Goal: Find specific page/section: Locate item on page

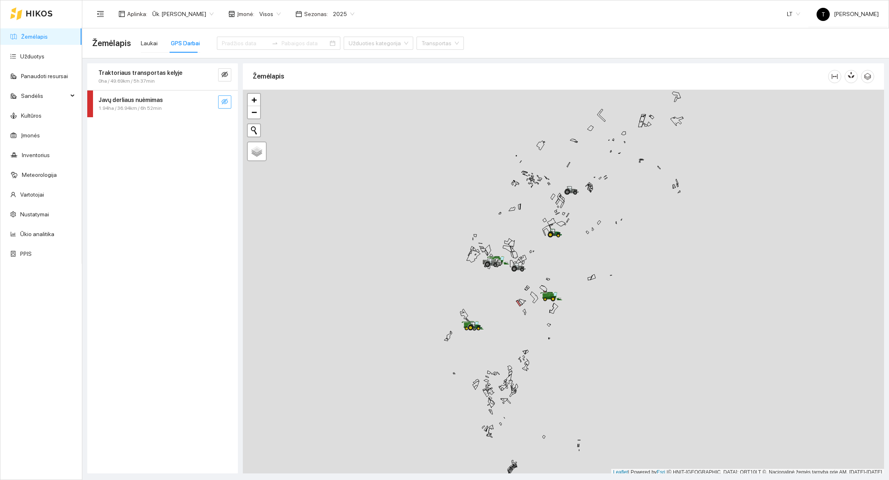
click at [225, 105] on span "eye-invisible" at bounding box center [224, 102] width 7 height 8
click at [211, 106] on button "button" at bounding box center [208, 102] width 13 height 13
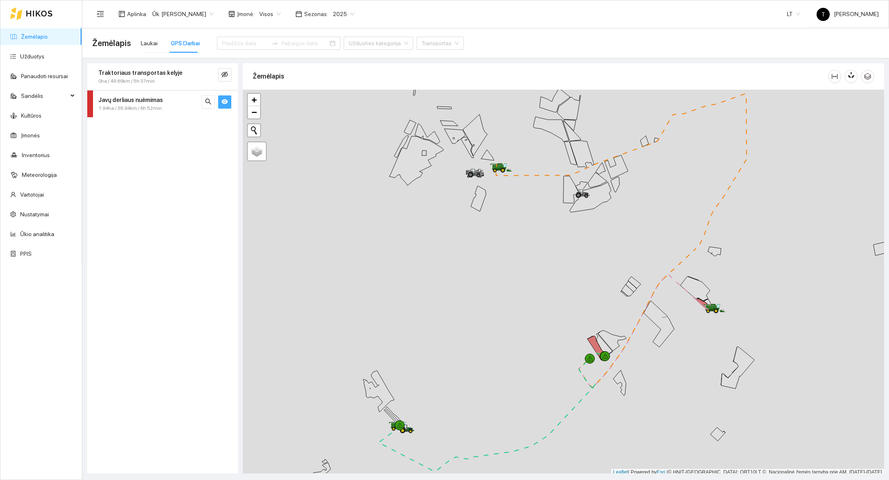
click at [428, 434] on div at bounding box center [563, 283] width 641 height 387
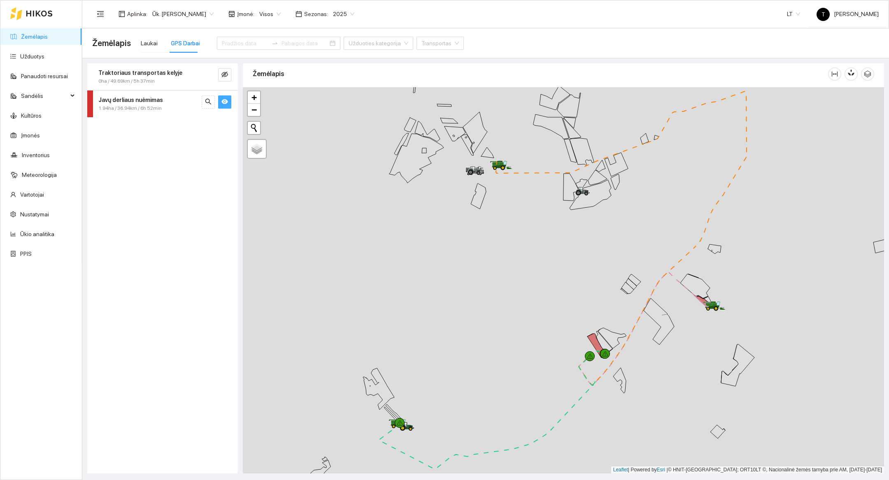
click at [428, 434] on div at bounding box center [563, 280] width 641 height 387
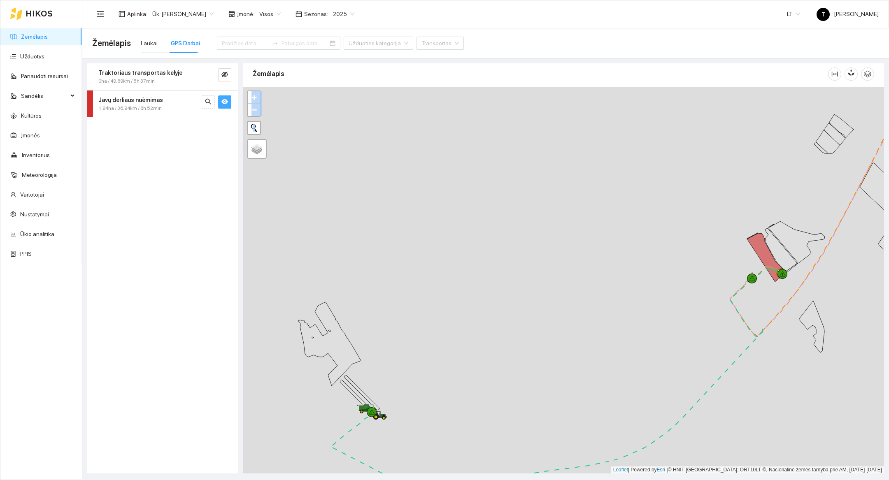
drag, startPoint x: 884, startPoint y: 298, endPoint x: 483, endPoint y: 385, distance: 410.5
click at [483, 385] on div "Žemėlapis" at bounding box center [563, 268] width 646 height 410
drag, startPoint x: 666, startPoint y: 307, endPoint x: 288, endPoint y: 359, distance: 381.1
click at [288, 359] on div at bounding box center [563, 280] width 641 height 387
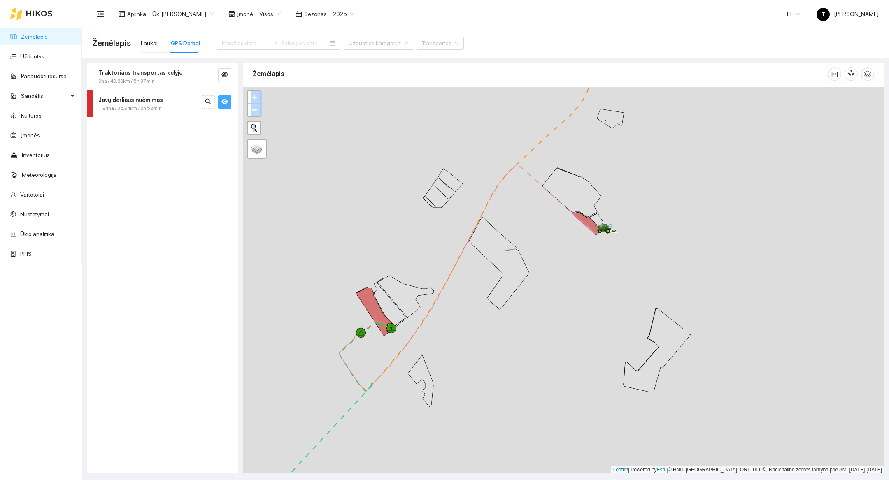
click at [604, 259] on div at bounding box center [563, 280] width 641 height 387
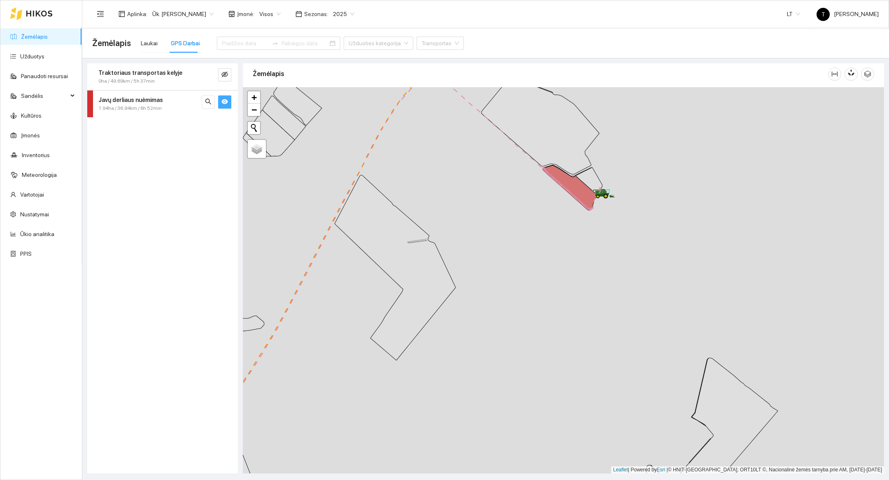
click at [611, 228] on div at bounding box center [563, 280] width 641 height 387
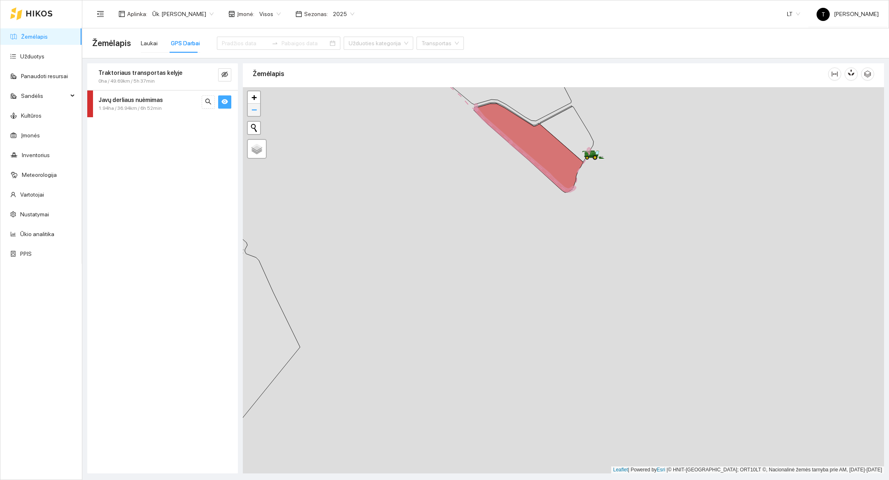
click at [256, 110] on span "−" at bounding box center [254, 110] width 5 height 10
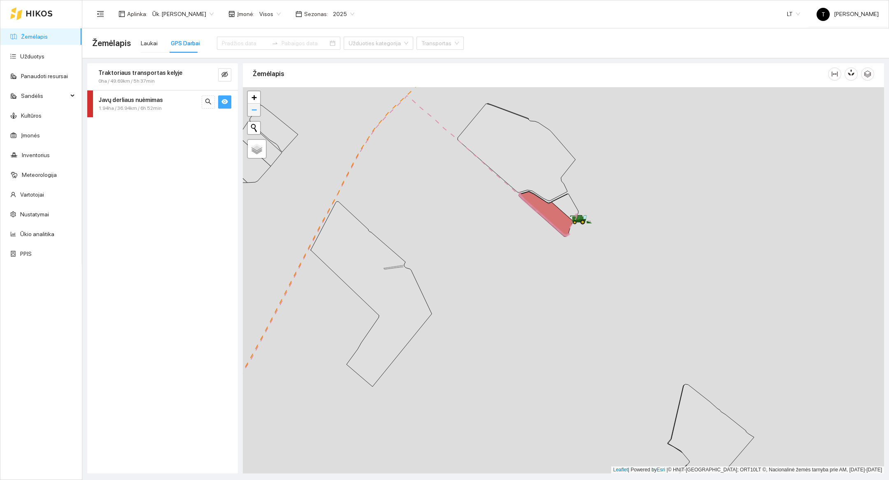
click at [256, 110] on span "−" at bounding box center [254, 110] width 5 height 10
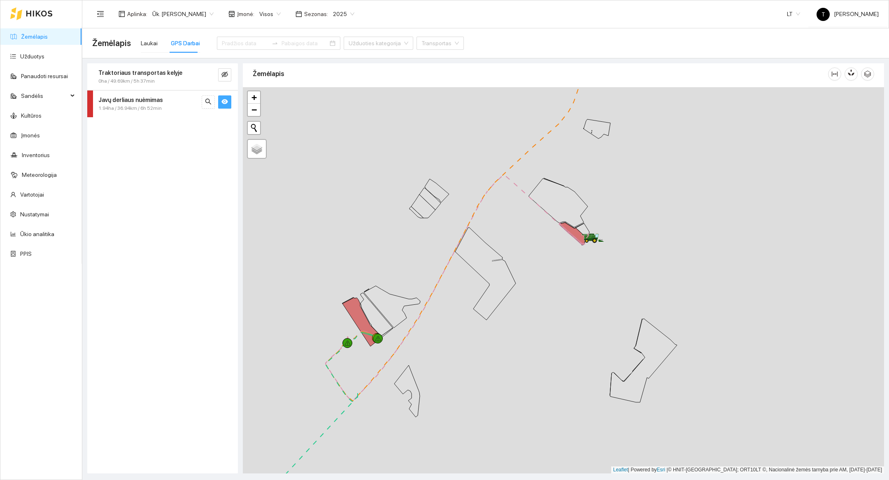
drag, startPoint x: 376, startPoint y: 385, endPoint x: 567, endPoint y: 244, distance: 237.6
click at [567, 244] on div at bounding box center [563, 280] width 641 height 387
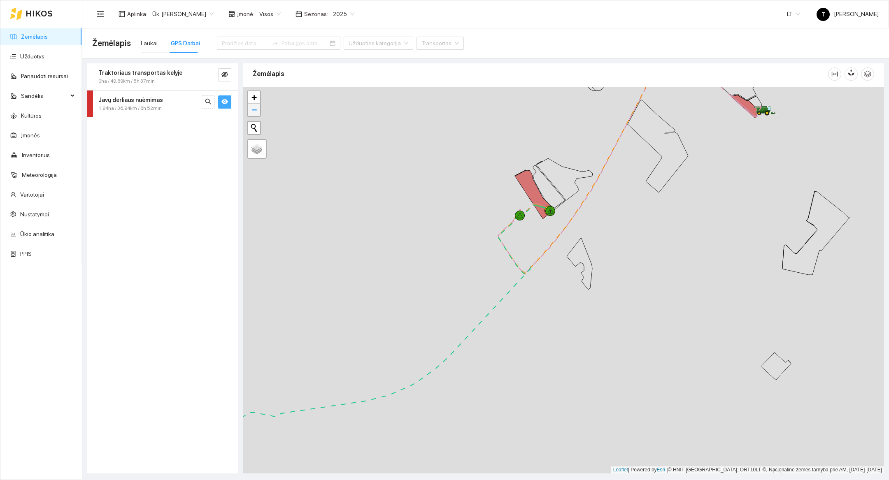
click at [250, 107] on link "−" at bounding box center [254, 110] width 12 height 12
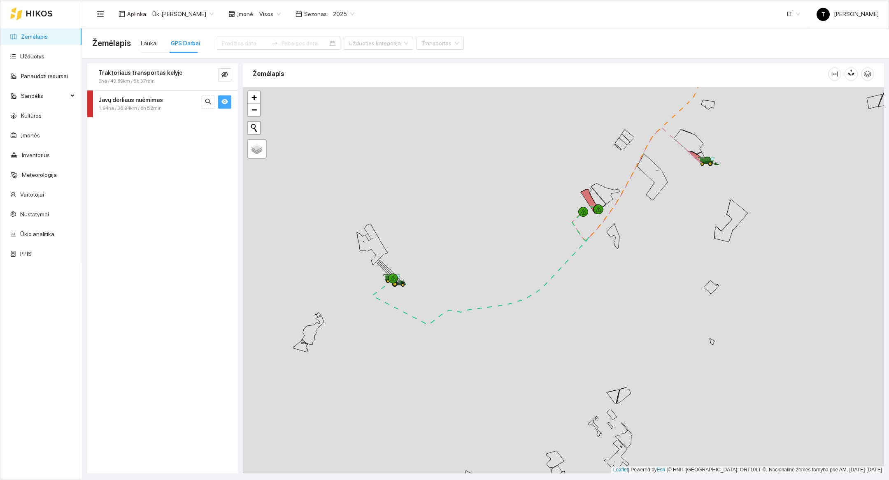
drag, startPoint x: 360, startPoint y: 437, endPoint x: 404, endPoint y: 399, distance: 58.1
click at [404, 399] on div at bounding box center [563, 280] width 641 height 387
click at [415, 255] on div at bounding box center [563, 280] width 641 height 387
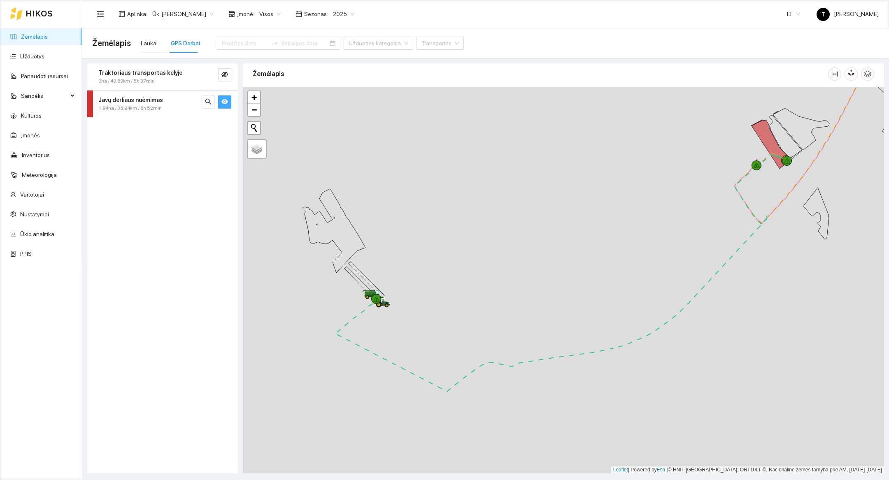
click at [391, 291] on div at bounding box center [563, 280] width 641 height 387
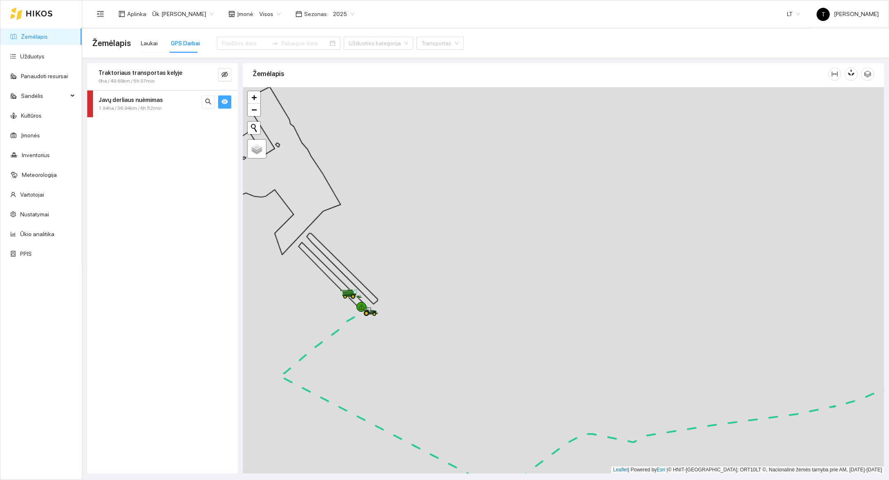
click at [391, 291] on div at bounding box center [563, 280] width 641 height 387
click at [259, 107] on link "−" at bounding box center [254, 110] width 12 height 12
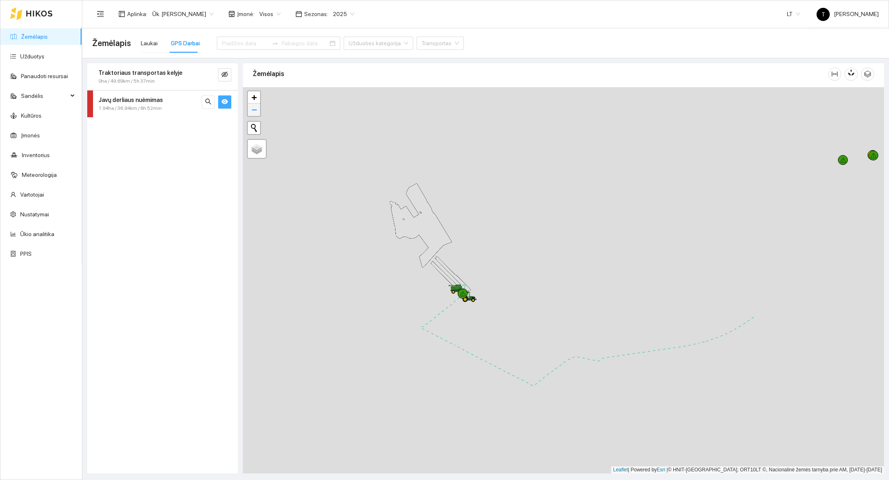
click at [259, 107] on link "−" at bounding box center [254, 110] width 12 height 12
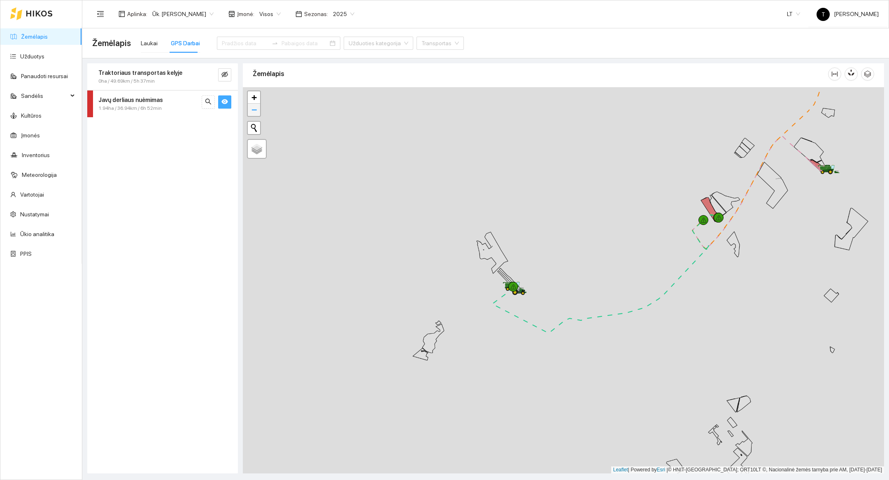
click at [259, 107] on link "−" at bounding box center [254, 110] width 12 height 12
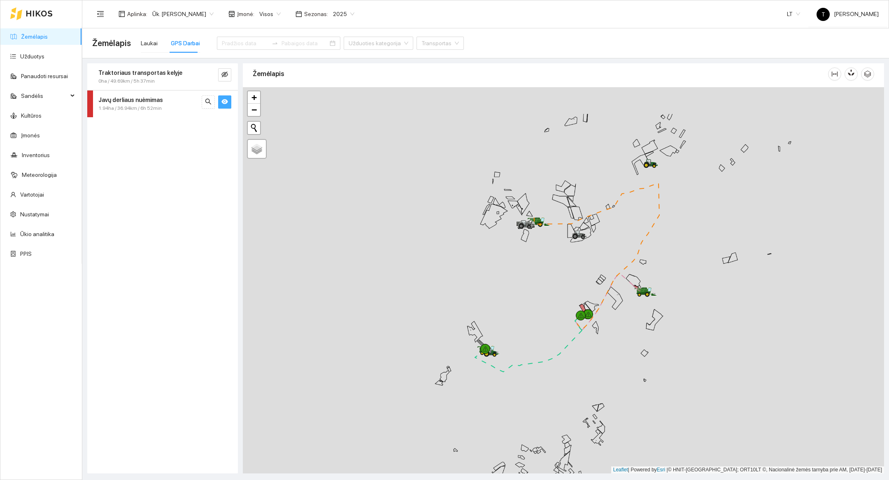
drag, startPoint x: 622, startPoint y: 184, endPoint x: 517, endPoint y: 308, distance: 163.3
click at [517, 308] on div at bounding box center [563, 280] width 641 height 387
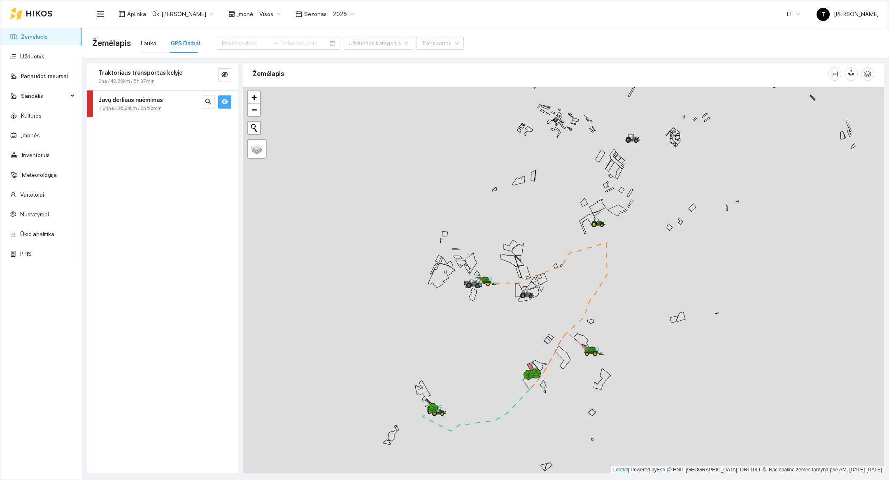
click at [483, 315] on div at bounding box center [563, 280] width 641 height 387
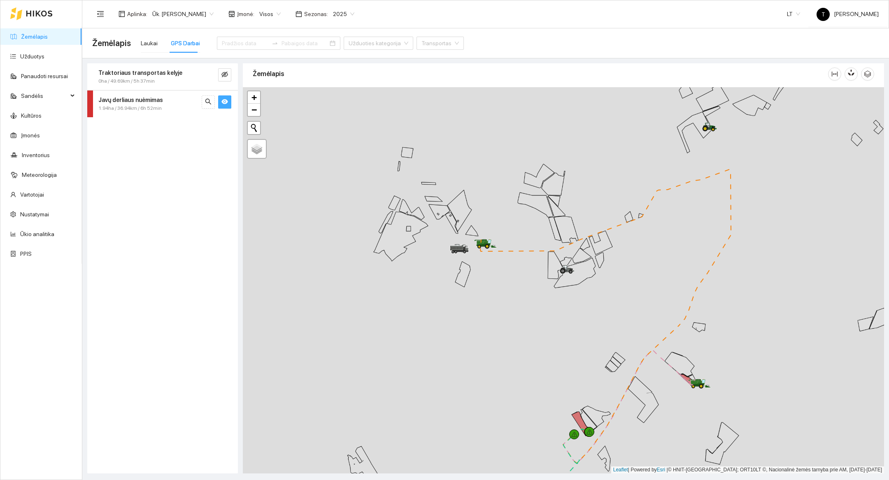
click at [513, 277] on div at bounding box center [563, 280] width 641 height 387
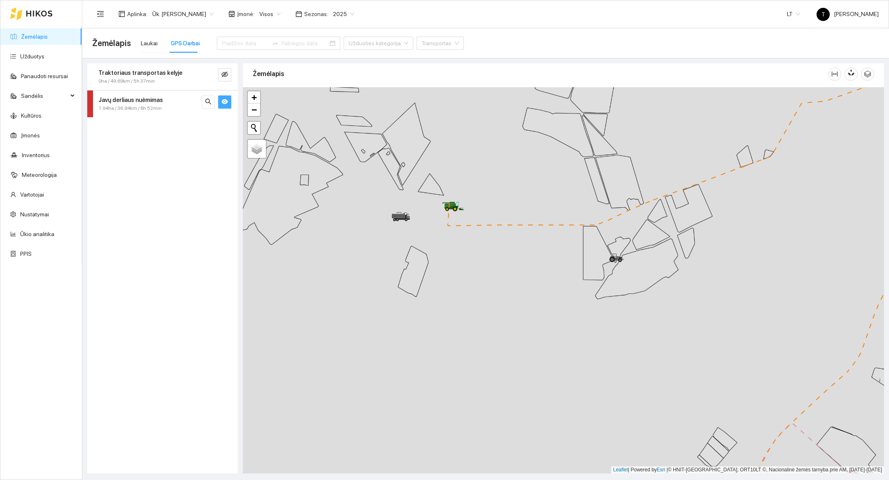
click at [482, 244] on div at bounding box center [563, 280] width 641 height 387
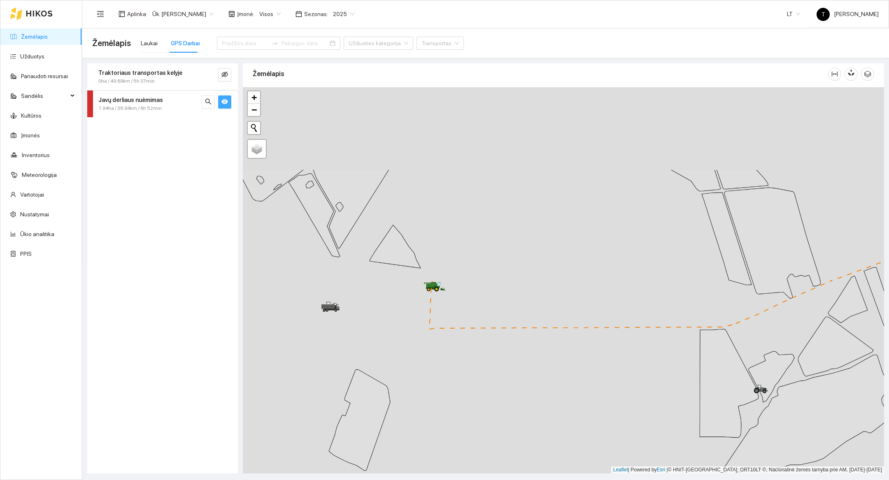
drag, startPoint x: 482, startPoint y: 244, endPoint x: 501, endPoint y: 392, distance: 149.4
click at [501, 392] on div at bounding box center [563, 280] width 641 height 387
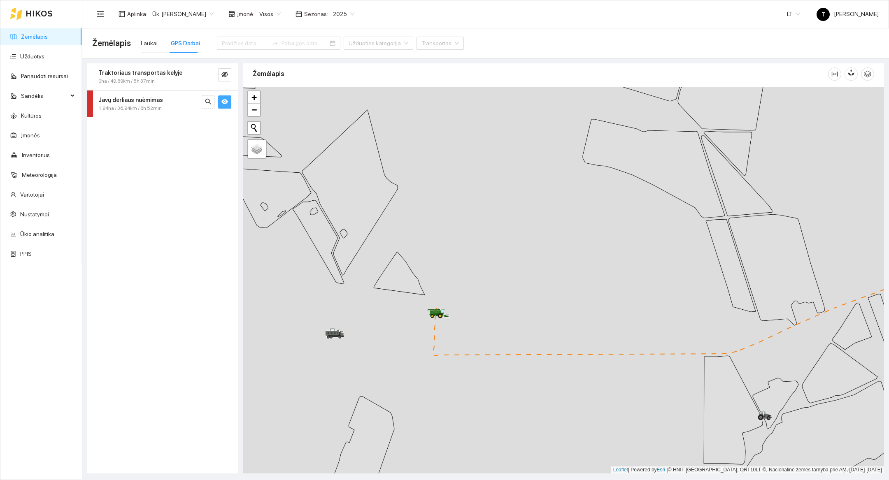
click at [476, 289] on div at bounding box center [563, 280] width 641 height 387
